Goal: Task Accomplishment & Management: Use online tool/utility

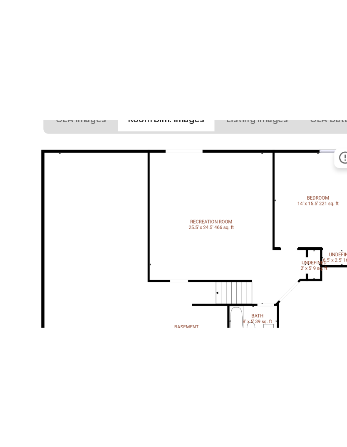
scroll to position [31, 0]
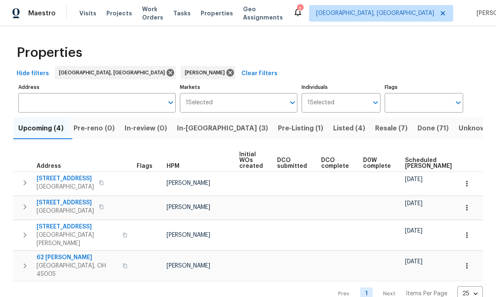
click at [190, 17] on div "Tasks" at bounding box center [181, 13] width 17 height 9
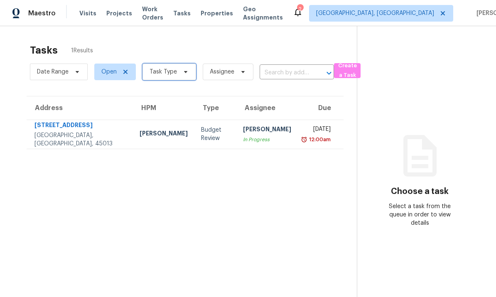
click at [185, 69] on icon at bounding box center [185, 72] width 7 height 7
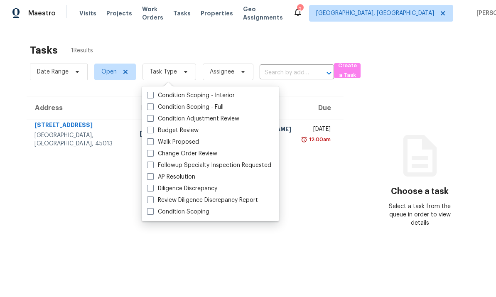
click at [207, 131] on div "Budget Review" at bounding box center [211, 131] width 132 height 12
click at [154, 131] on label "Budget Review" at bounding box center [173, 130] width 52 height 8
click at [152, 131] on input "Budget Review" at bounding box center [149, 128] width 5 height 5
checkbox input "true"
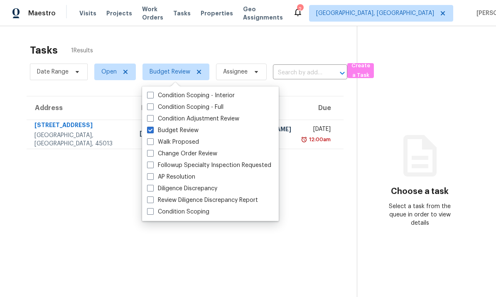
click at [116, 244] on section "Tasks 1 Results Date Range Open Budget Review Assignee ​ Create a Task Address …" at bounding box center [185, 181] width 344 height 284
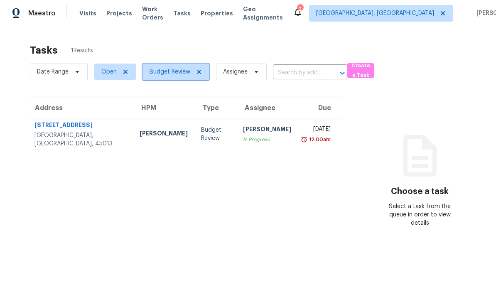
click at [194, 74] on span at bounding box center [197, 72] width 9 height 7
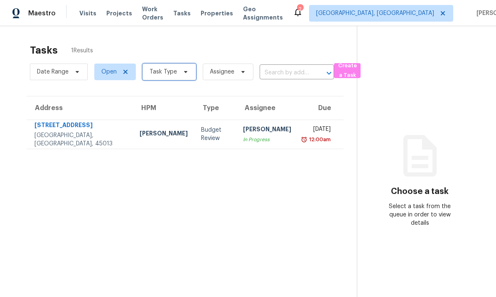
click at [182, 74] on icon at bounding box center [185, 72] width 7 height 7
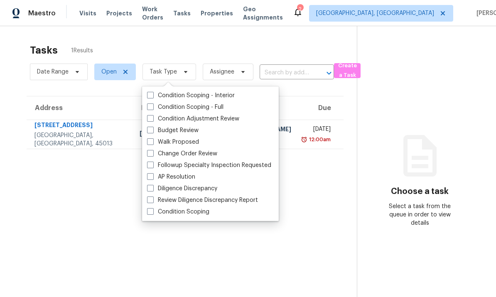
click at [222, 97] on label "Condition Scoping - Interior" at bounding box center [191, 95] width 88 height 8
click at [152, 97] on input "Condition Scoping - Interior" at bounding box center [149, 93] width 5 height 5
checkbox input "true"
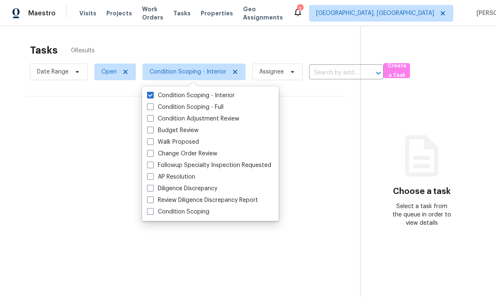
click at [120, 242] on section "Tasks 0 Results Date Range Open Condition Scoping - Interior Assignee ​ Create …" at bounding box center [186, 181] width 347 height 284
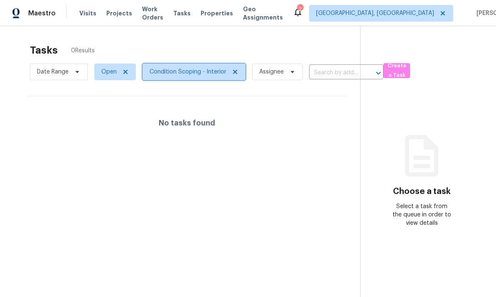
click at [223, 77] on span "Condition Scoping - Interior" at bounding box center [194, 72] width 103 height 17
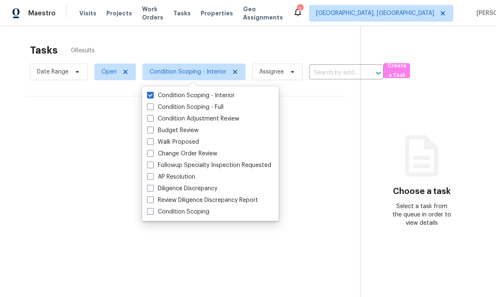
click at [222, 111] on label "Condition Scoping - Full" at bounding box center [185, 107] width 76 height 8
click at [152, 108] on input "Condition Scoping - Full" at bounding box center [149, 105] width 5 height 5
checkbox input "true"
click at [123, 251] on section "Tasks 0 Results Date Range Open Condition Scoping - Interior + 1 Assignee ​ Cre…" at bounding box center [187, 181] width 349 height 284
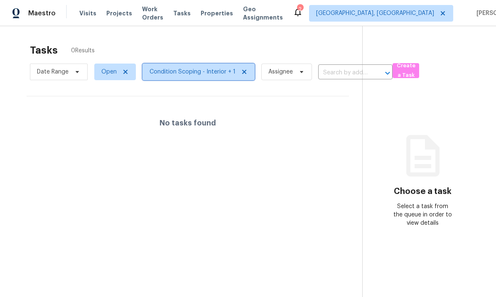
click at [235, 74] on span "Condition Scoping - Interior + 1" at bounding box center [199, 72] width 112 height 17
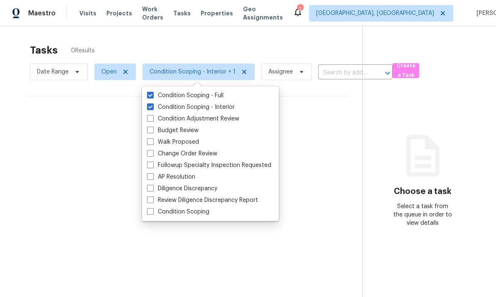
click at [197, 213] on label "Condition Scoping" at bounding box center [178, 212] width 62 height 8
click at [152, 213] on input "Condition Scoping" at bounding box center [149, 210] width 5 height 5
checkbox input "true"
click at [198, 145] on label "Walk Proposed" at bounding box center [173, 142] width 52 height 8
click at [152, 143] on input "Walk Proposed" at bounding box center [149, 140] width 5 height 5
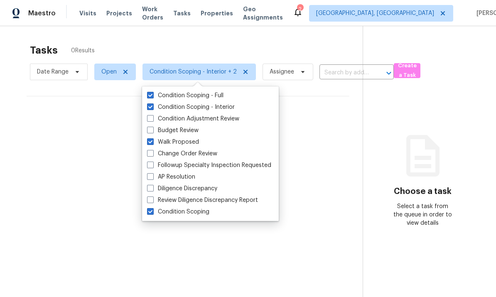
checkbox input "true"
click at [315, 126] on div "No tasks found" at bounding box center [188, 122] width 323 height 53
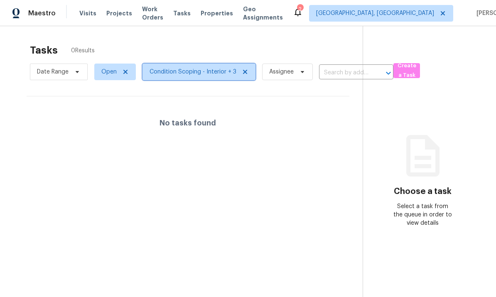
click at [243, 71] on icon at bounding box center [245, 72] width 7 height 7
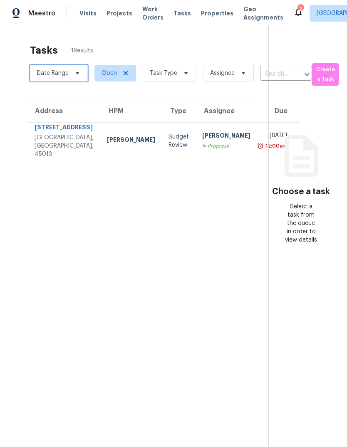
click at [70, 77] on span "Date Range" at bounding box center [59, 73] width 58 height 17
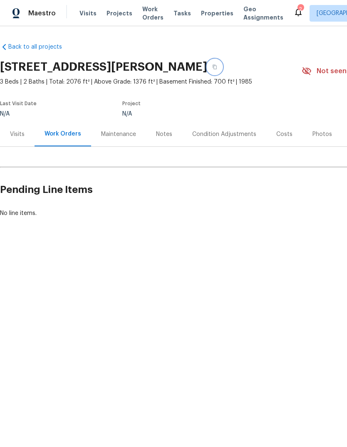
click at [222, 66] on button "button" at bounding box center [214, 66] width 15 height 15
